Goal: Information Seeking & Learning: Find specific page/section

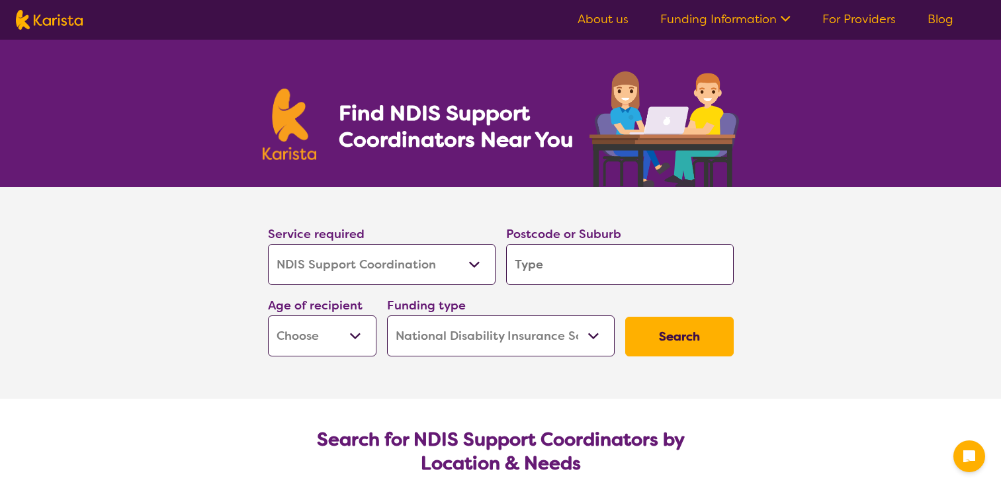
select select "NDIS Support Coordination"
select select "NDIS"
select select "NDIS Support Coordination"
select select "NDIS"
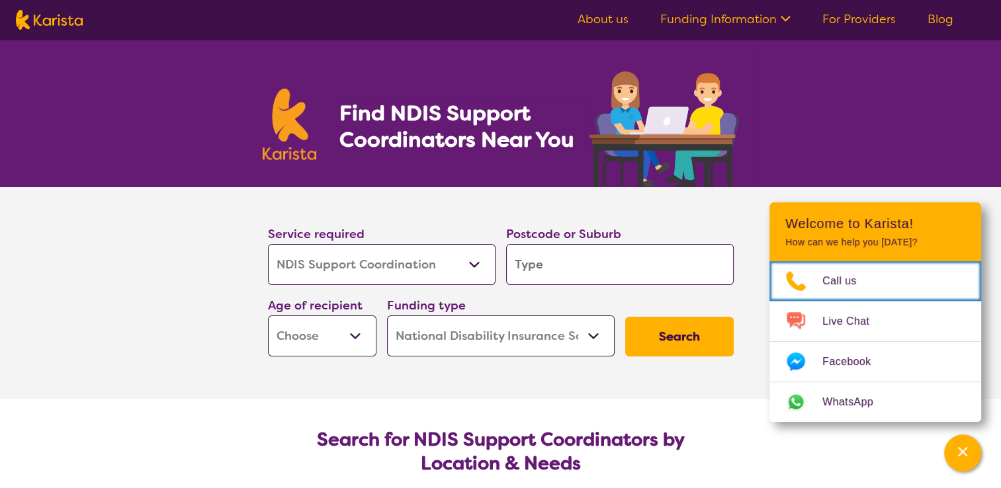
click at [599, 266] on input "search" at bounding box center [620, 264] width 228 height 41
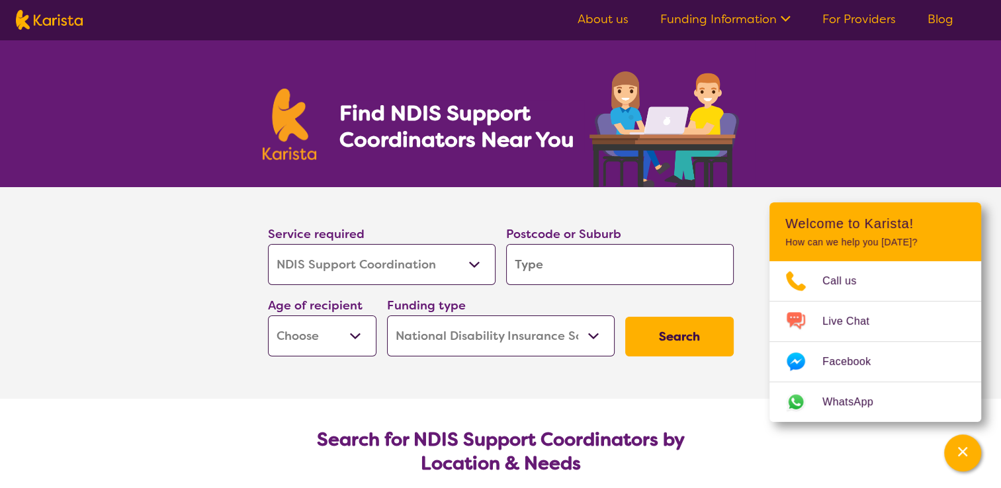
click at [599, 266] on input "search" at bounding box center [620, 264] width 228 height 41
type input "2"
type input "22"
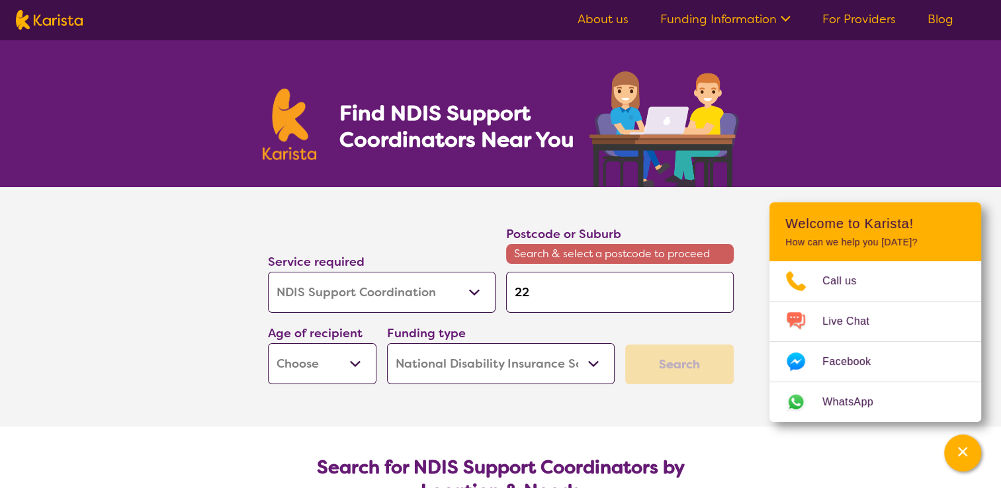
type input "222"
type input "2220"
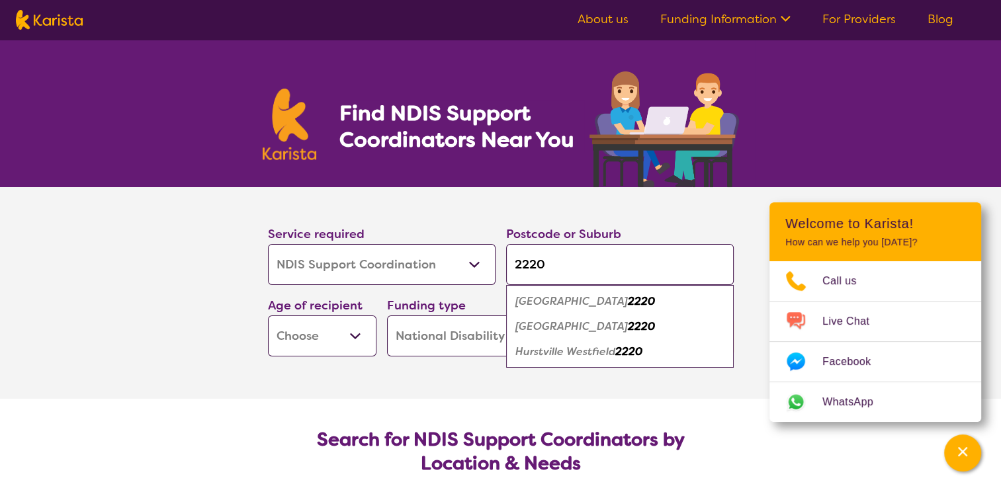
type input "2220"
click at [628, 304] on em "2220" at bounding box center [641, 301] width 27 height 14
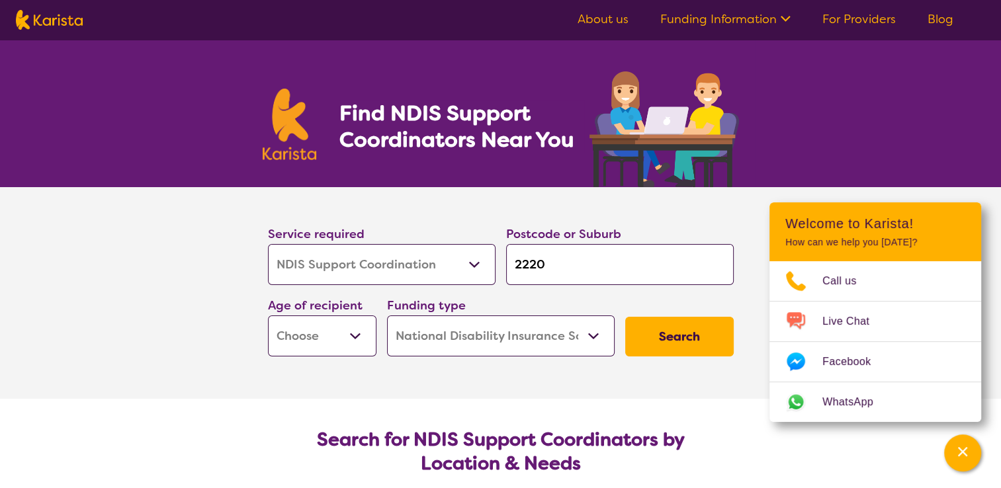
click at [542, 347] on select "Home Care Package (HCP) National Disability Insurance Scheme (NDIS) I don't know" at bounding box center [501, 336] width 228 height 41
click at [387, 316] on select "Home Care Package (HCP) National Disability Insurance Scheme (NDIS) I don't know" at bounding box center [501, 336] width 228 height 41
click at [687, 340] on button "Search" at bounding box center [679, 337] width 108 height 40
click at [326, 338] on select "Early Childhood - 0 to 9 Child - 10 to 11 Adolescent - 12 to 17 Adult - 18 to 6…" at bounding box center [322, 336] width 108 height 41
select select "AD"
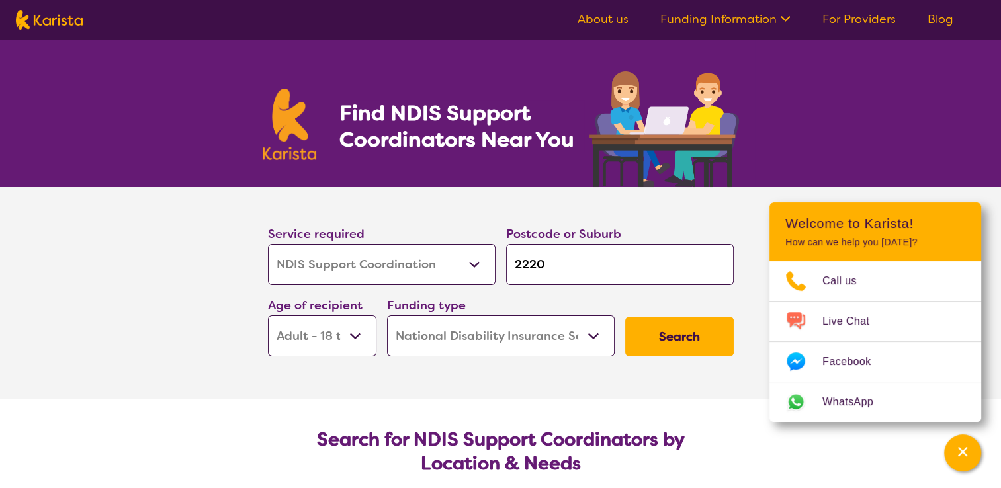
click at [268, 316] on select "Early Childhood - 0 to 9 Child - 10 to 11 Adolescent - 12 to 17 Adult - 18 to 6…" at bounding box center [322, 336] width 108 height 41
select select "AD"
click at [688, 340] on button "Search" at bounding box center [679, 337] width 108 height 40
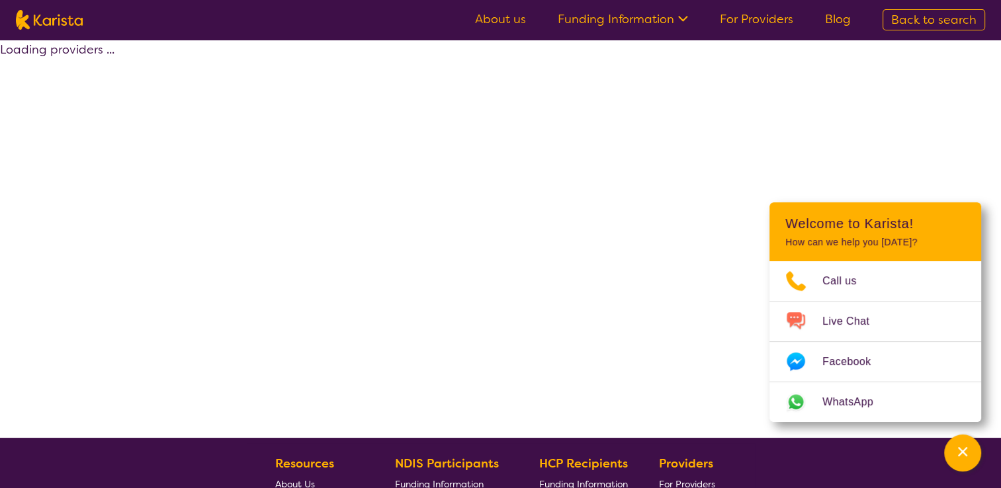
select select "by_score"
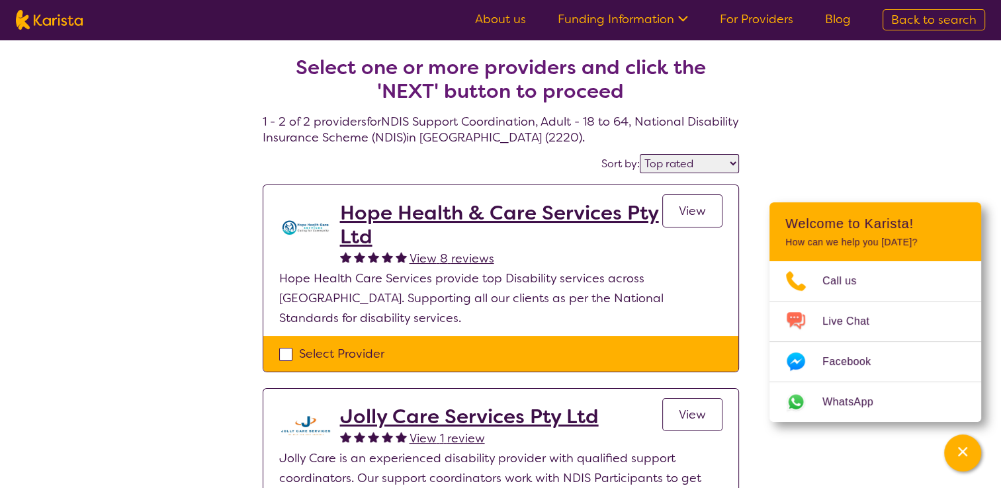
select select "NDIS Support Coordination"
select select "AD"
select select "NDIS"
select select "NDIS Support Coordination"
select select "AD"
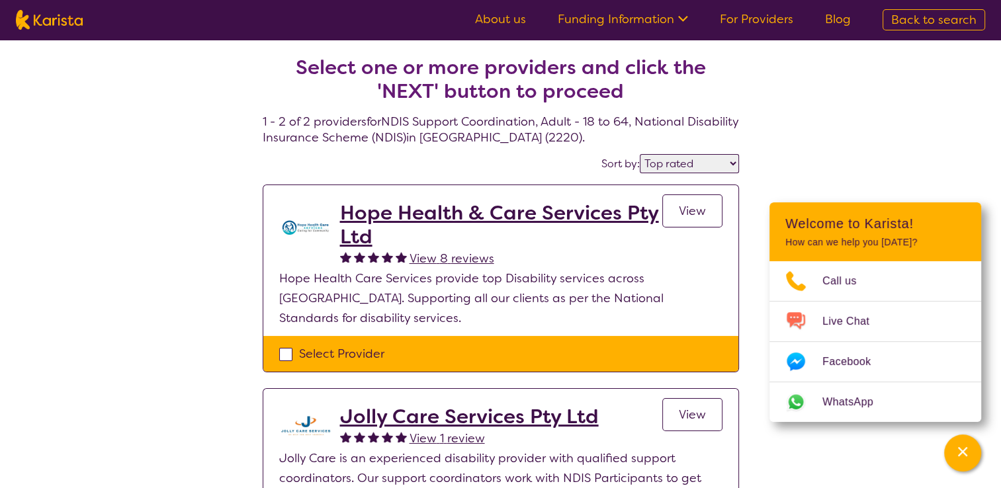
select select "NDIS"
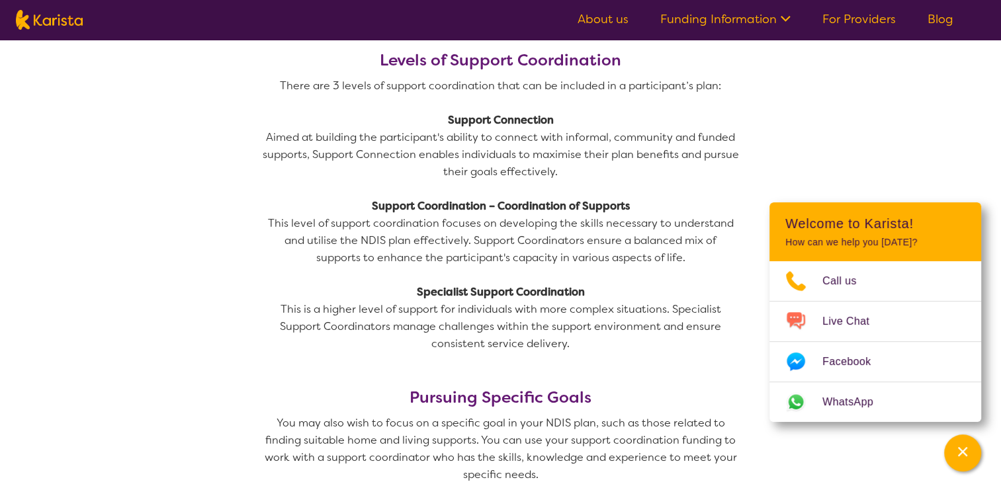
scroll to position [982, 0]
